Goal: Information Seeking & Learning: Learn about a topic

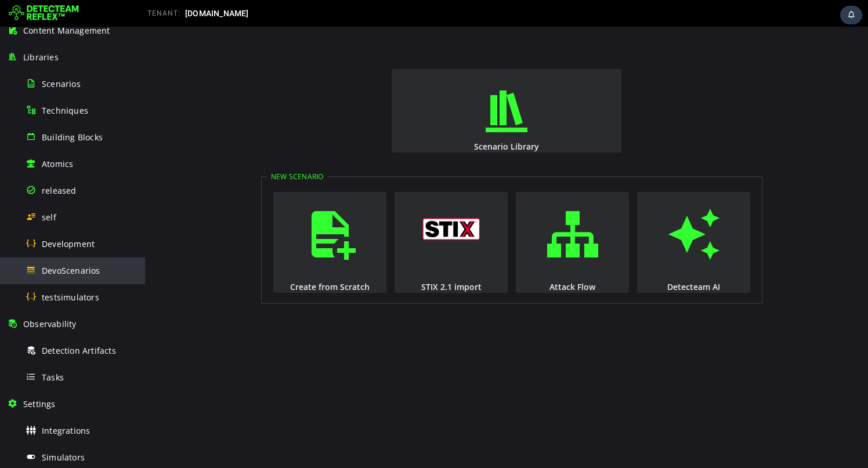
scroll to position [106, 0]
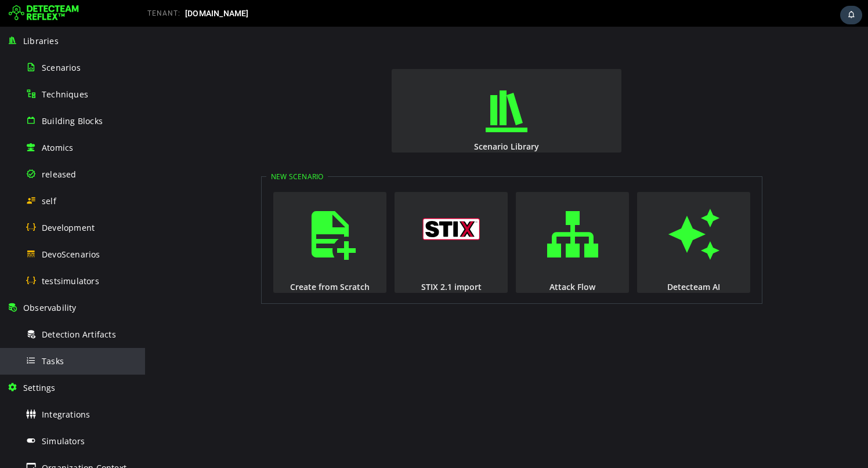
click at [69, 369] on div "Tasks" at bounding box center [82, 361] width 113 height 26
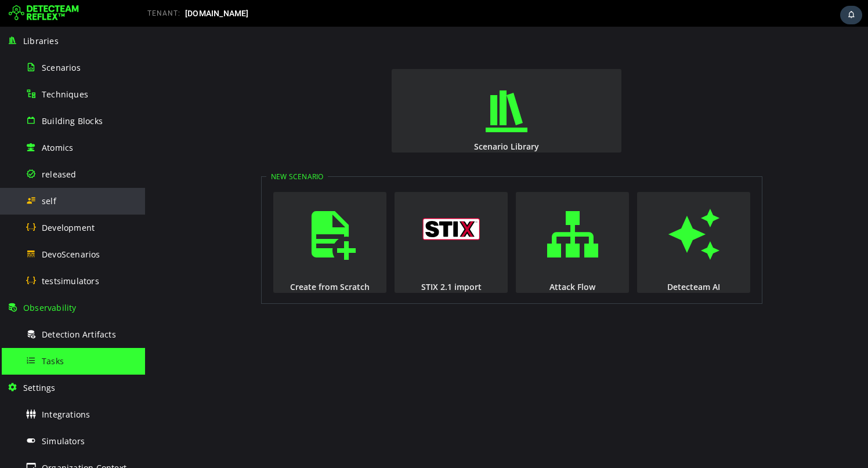
click at [56, 203] on div "self" at bounding box center [82, 201] width 113 height 26
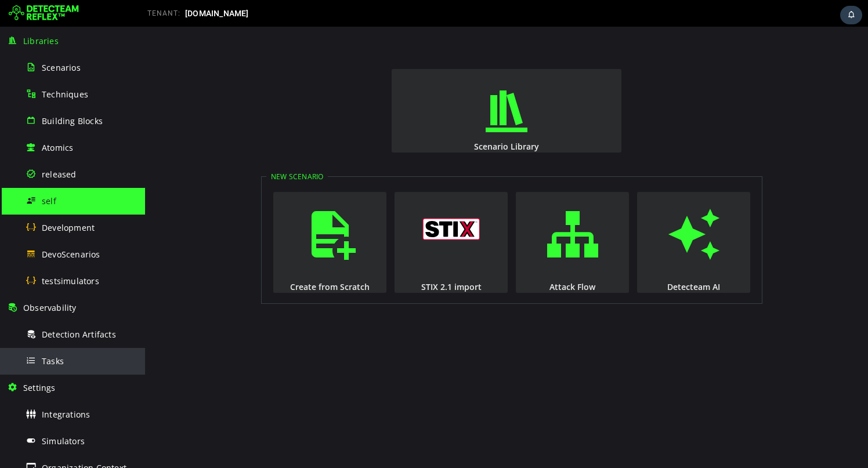
click at [54, 352] on div "Tasks" at bounding box center [82, 361] width 113 height 26
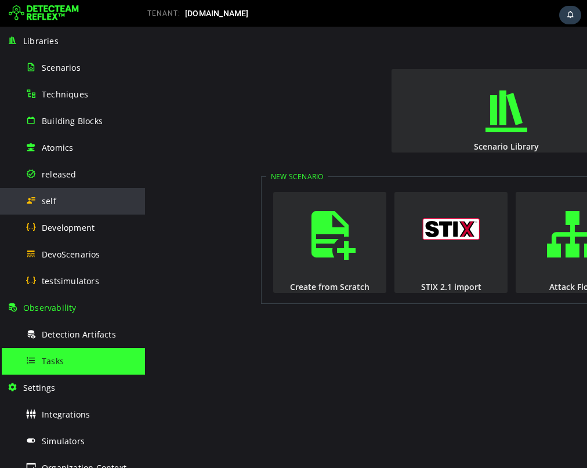
click at [62, 201] on div "self" at bounding box center [82, 201] width 113 height 26
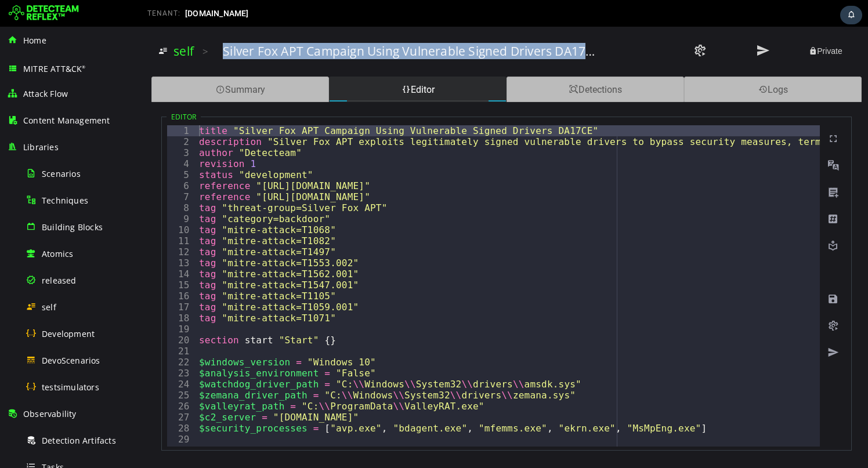
drag, startPoint x: 221, startPoint y: 50, endPoint x: 614, endPoint y: 67, distance: 393.9
click at [614, 67] on div "self > Silver Fox APT Campaign Using Vulnerable Signed Drivers DA17CE Private" at bounding box center [506, 51] width 710 height 37
copy div "Silver Fox APT Campaign Using Vulnerable Signed Drivers DA17CE"
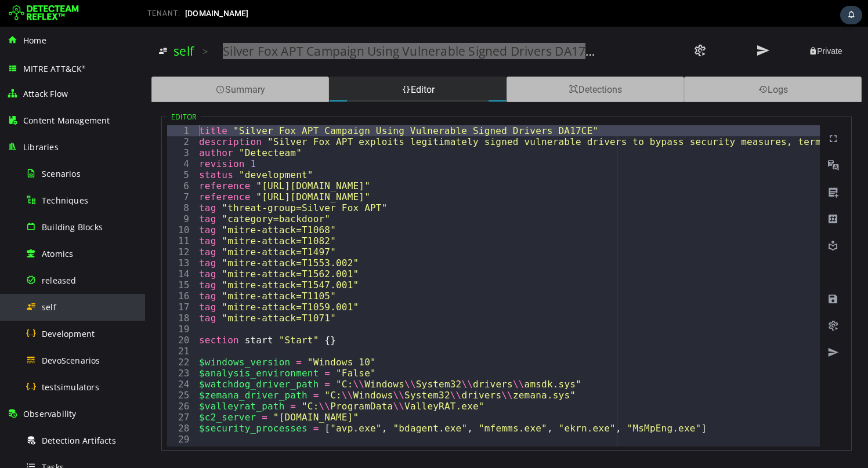
click at [40, 309] on div "self" at bounding box center [82, 307] width 113 height 26
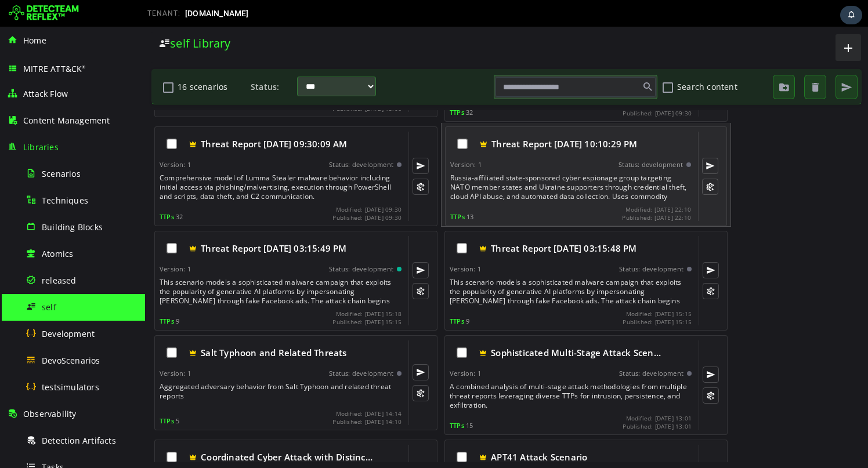
scroll to position [95, 0]
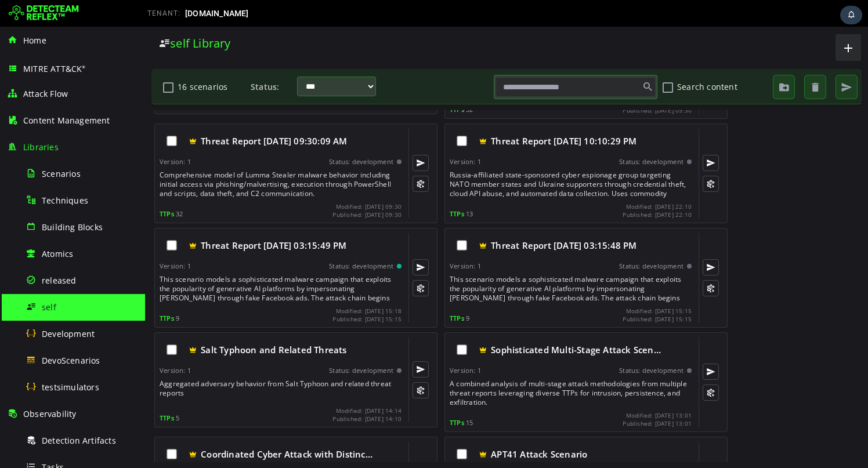
click at [529, 88] on input "text" at bounding box center [576, 87] width 160 height 20
paste input "**********"
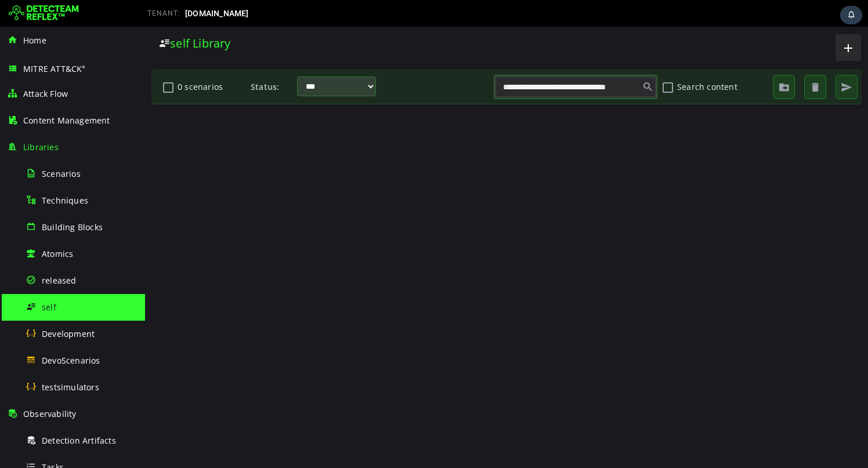
scroll to position [0, 0]
type input "**********"
click at [53, 310] on span "self" at bounding box center [49, 307] width 15 height 11
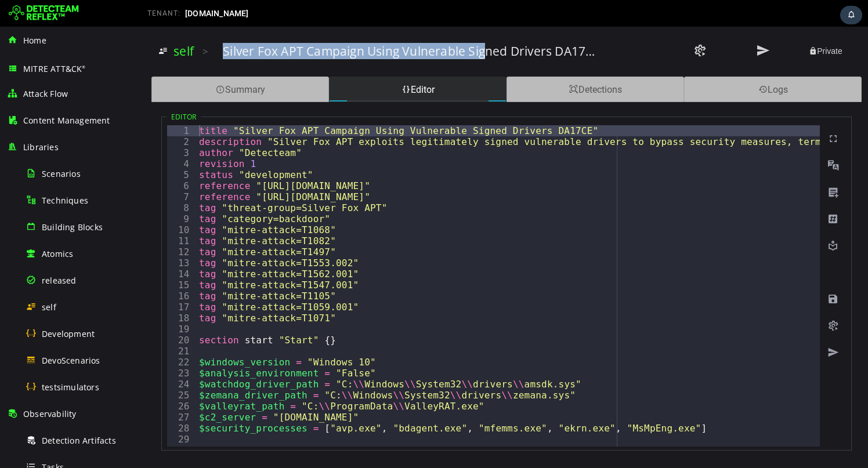
drag, startPoint x: 223, startPoint y: 49, endPoint x: 486, endPoint y: 57, distance: 263.0
click at [486, 57] on h3 "Silver Fox APT Campaign Using Vulnerable Signed Drivers DA17CE" at bounding box center [410, 51] width 374 height 16
copy h3 "Silver Fox APT Campaign Using Vulnerable Sig"
type textarea "**********"
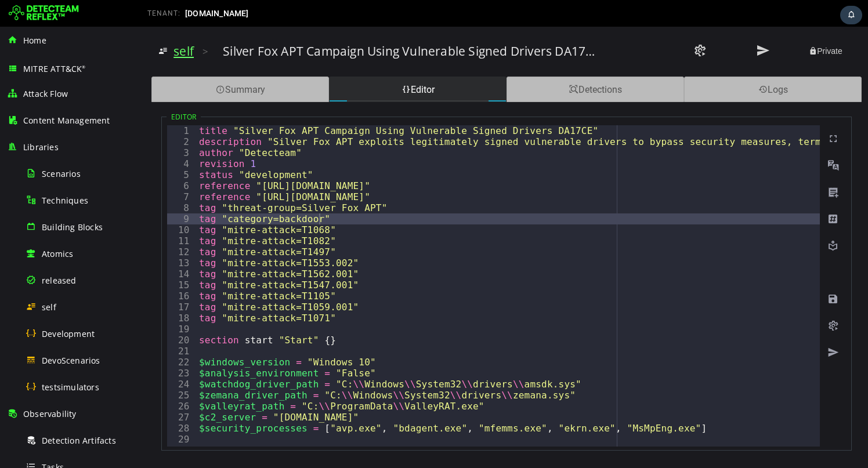
click at [185, 57] on link "self" at bounding box center [184, 51] width 20 height 16
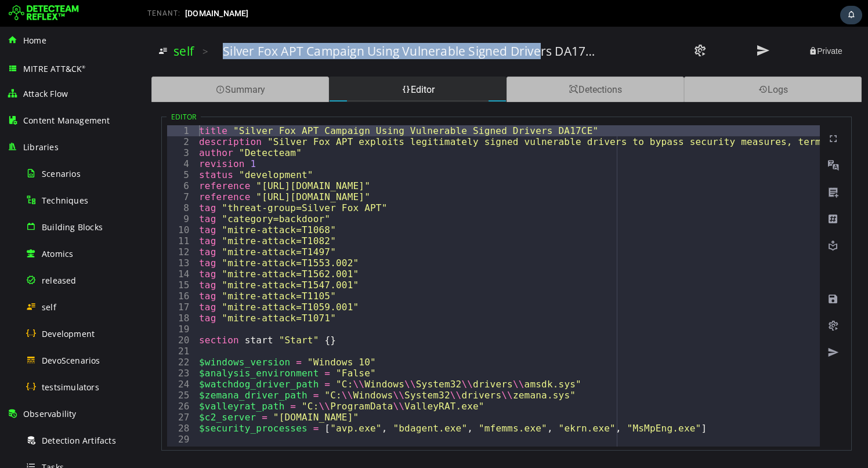
drag, startPoint x: 222, startPoint y: 51, endPoint x: 539, endPoint y: 56, distance: 316.4
click at [539, 56] on div "self > Silver Fox APT Campaign Using Vulnerable Signed Drivers DA17CE Private" at bounding box center [506, 51] width 696 height 32
copy h3 "Silver Fox APT Campaign Using Vulnerable Signed Drive"
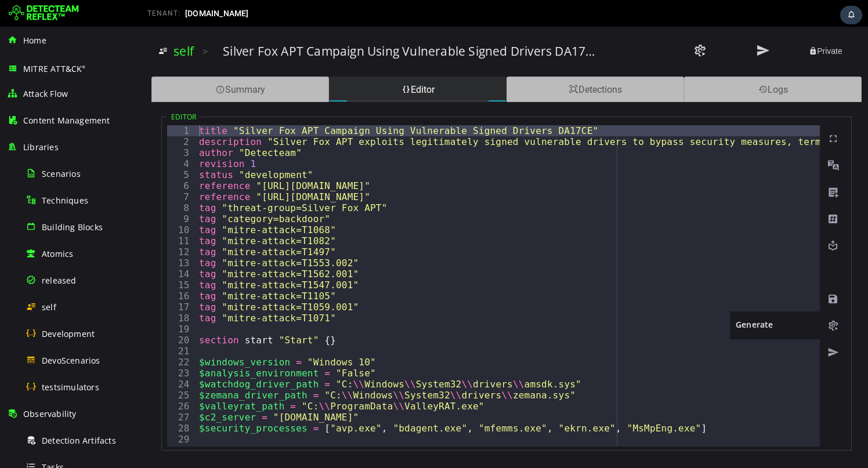
click at [826, 320] on div at bounding box center [834, 325] width 26 height 27
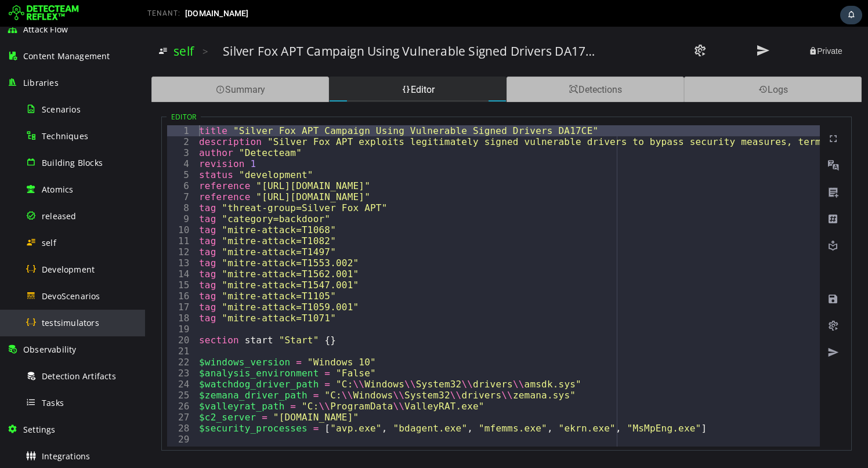
scroll to position [84, 0]
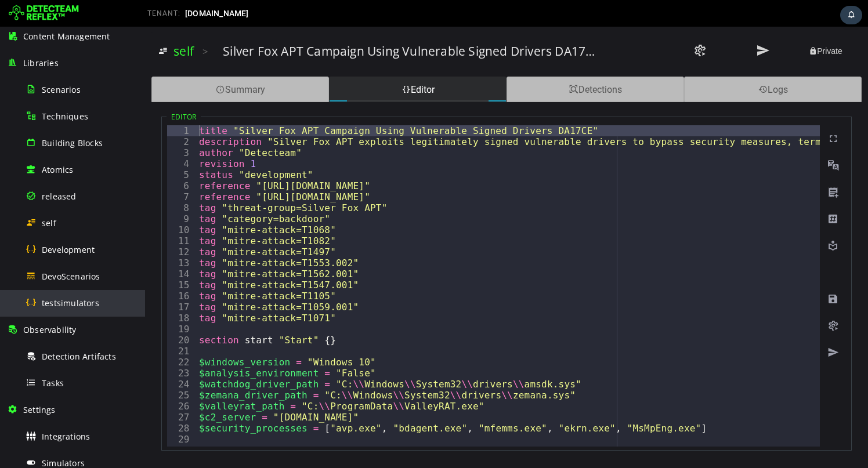
click at [89, 387] on div "Tasks" at bounding box center [82, 383] width 113 height 26
